Goal: Transaction & Acquisition: Download file/media

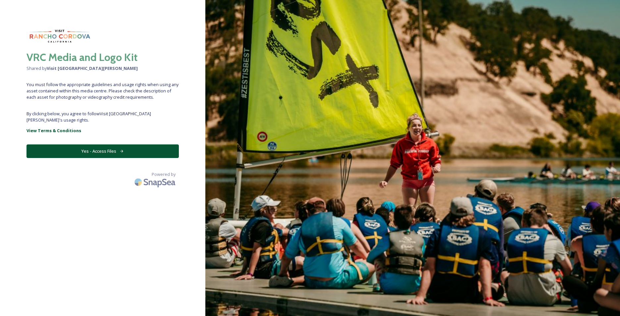
click at [89, 126] on link "View Terms & Conditions" at bounding box center [102, 130] width 152 height 8
click at [87, 148] on button "Yes - Access Files" at bounding box center [102, 151] width 152 height 14
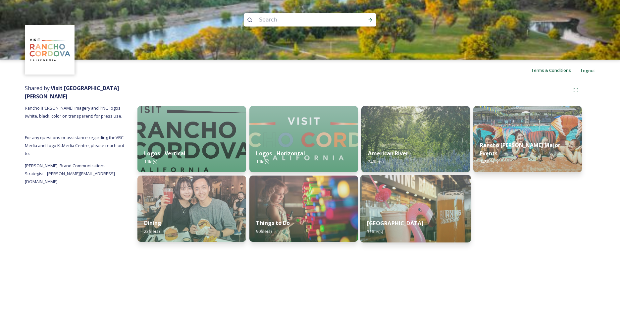
click at [413, 197] on img at bounding box center [415, 209] width 111 height 68
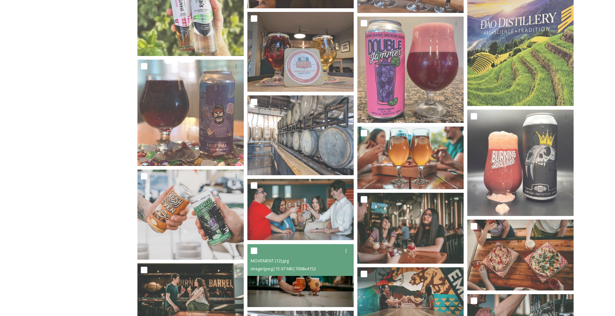
scroll to position [397, 0]
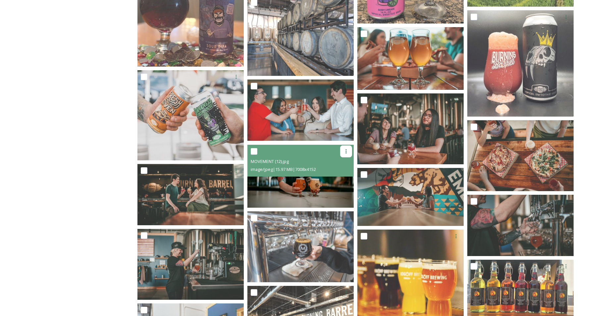
click at [344, 150] on icon at bounding box center [345, 151] width 5 height 5
click at [255, 149] on input "checkbox" at bounding box center [254, 151] width 7 height 7
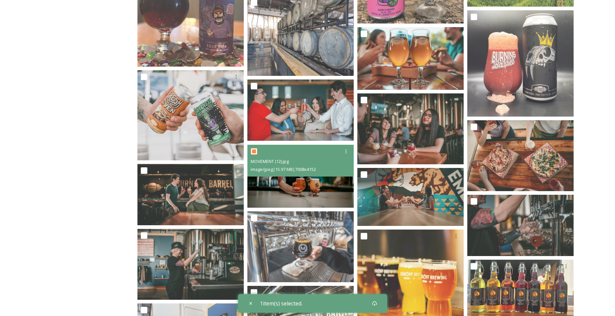
click at [255, 149] on input "checkbox" at bounding box center [254, 151] width 7 height 7
checkbox input "false"
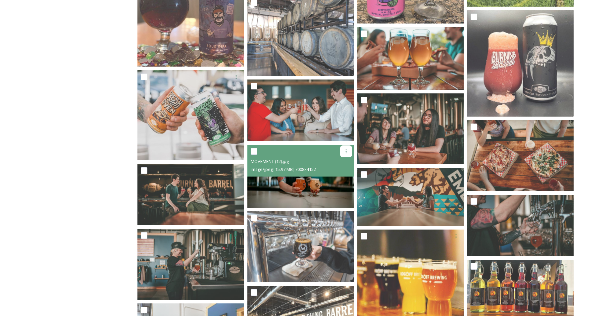
click at [344, 150] on icon at bounding box center [345, 151] width 5 height 5
click at [340, 178] on span "Download" at bounding box center [338, 178] width 20 height 6
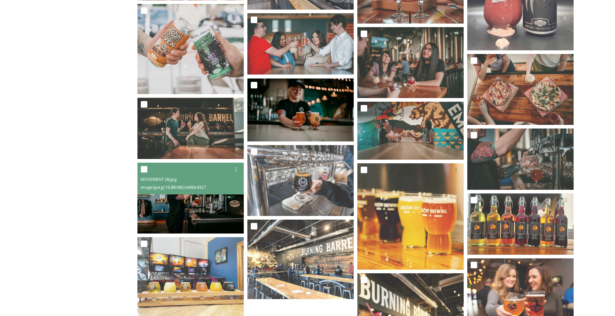
scroll to position [497, 0]
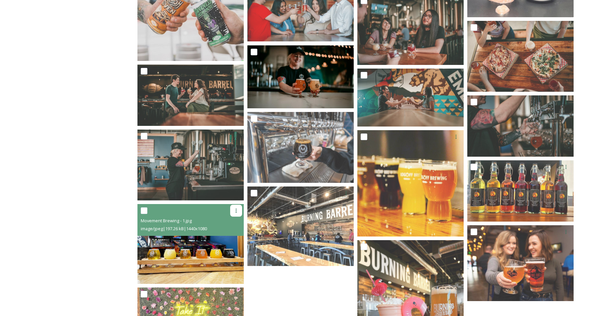
click at [238, 210] on icon at bounding box center [235, 210] width 5 height 5
click at [234, 235] on span "Download" at bounding box center [228, 238] width 20 height 6
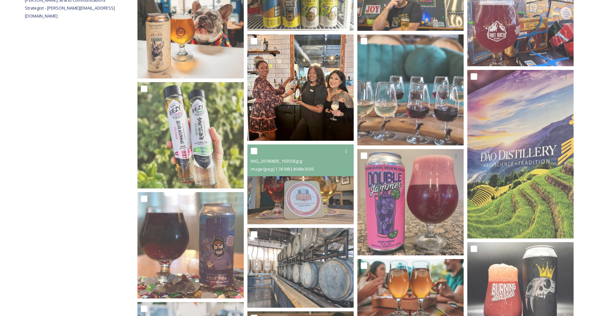
scroll to position [33, 0]
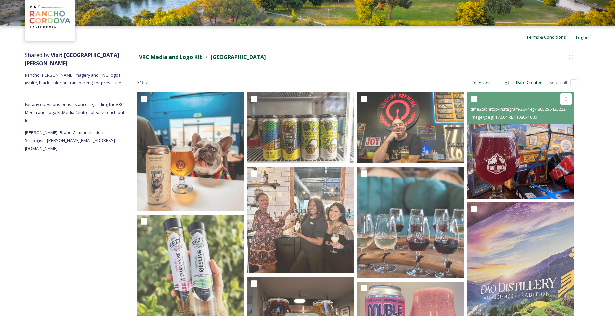
click at [566, 100] on icon at bounding box center [565, 99] width 1 height 4
click at [565, 127] on span "Download" at bounding box center [558, 126] width 20 height 6
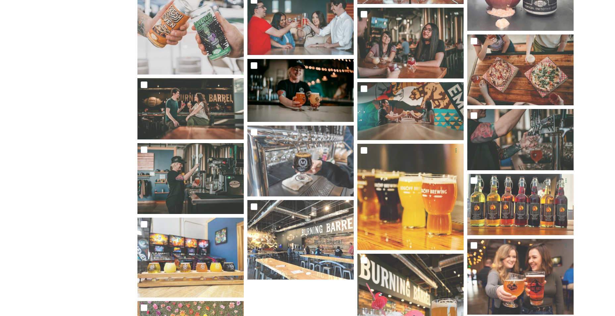
scroll to position [351, 0]
